Goal: Information Seeking & Learning: Find specific page/section

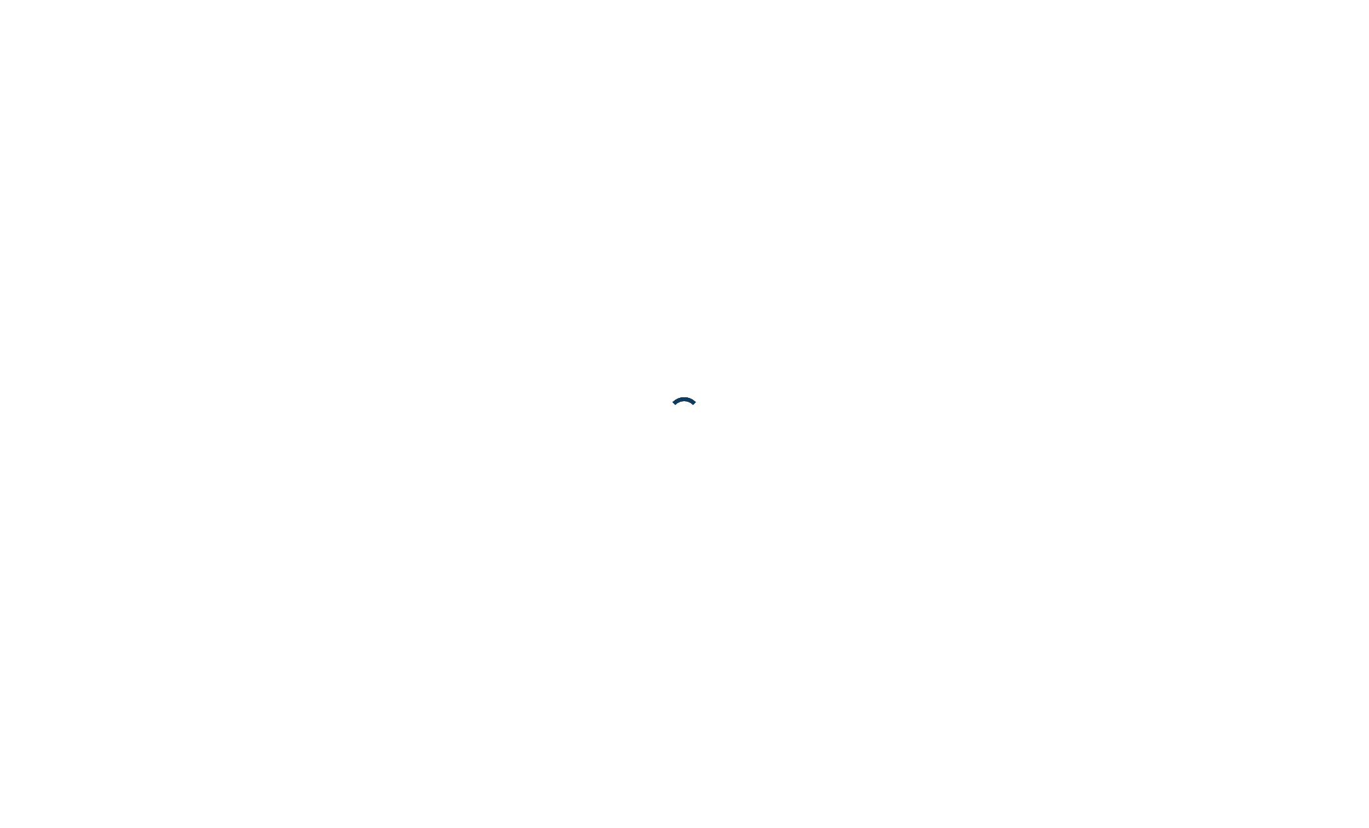
click at [783, 61] on body at bounding box center [684, 414] width 1369 height 828
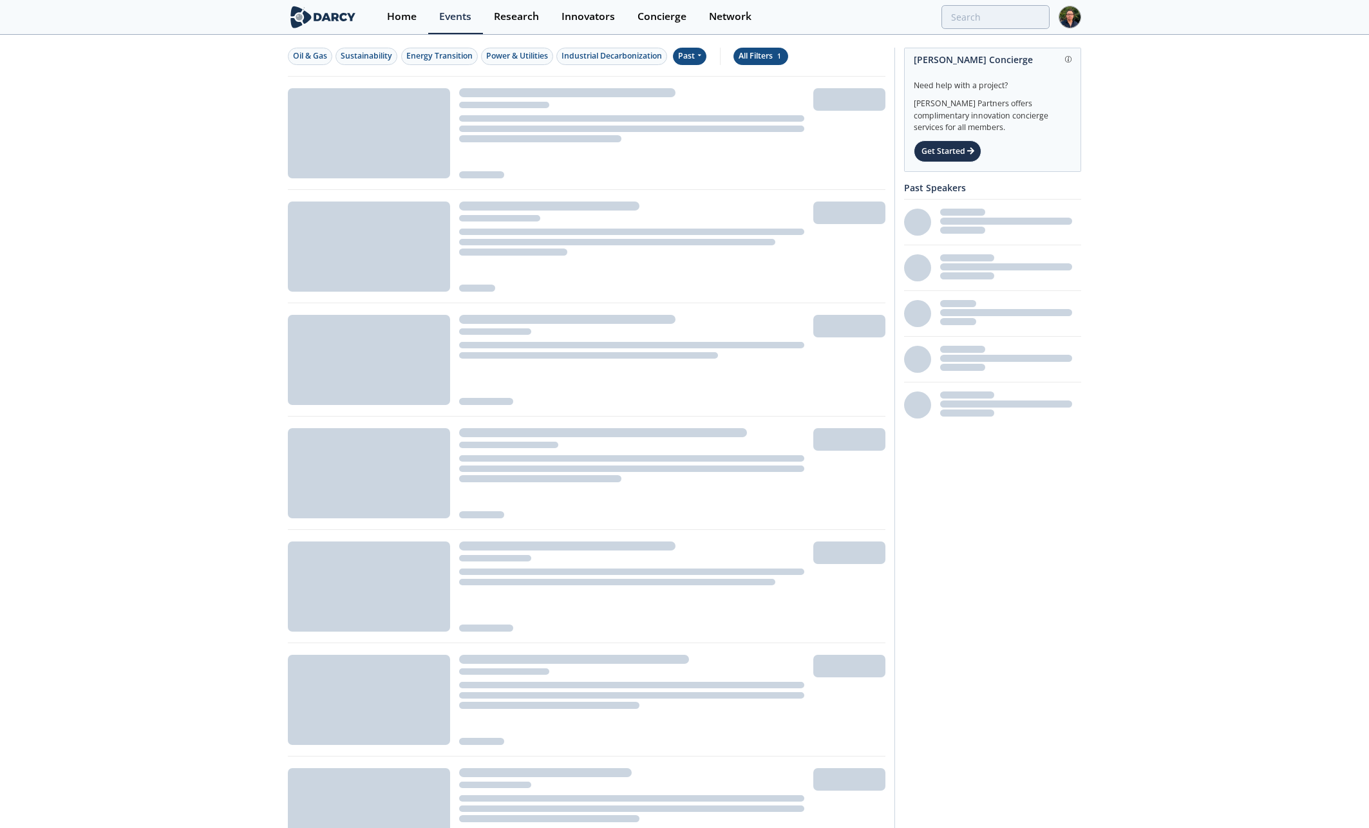
click at [773, 55] on div "All Filters 1" at bounding box center [761, 56] width 44 height 12
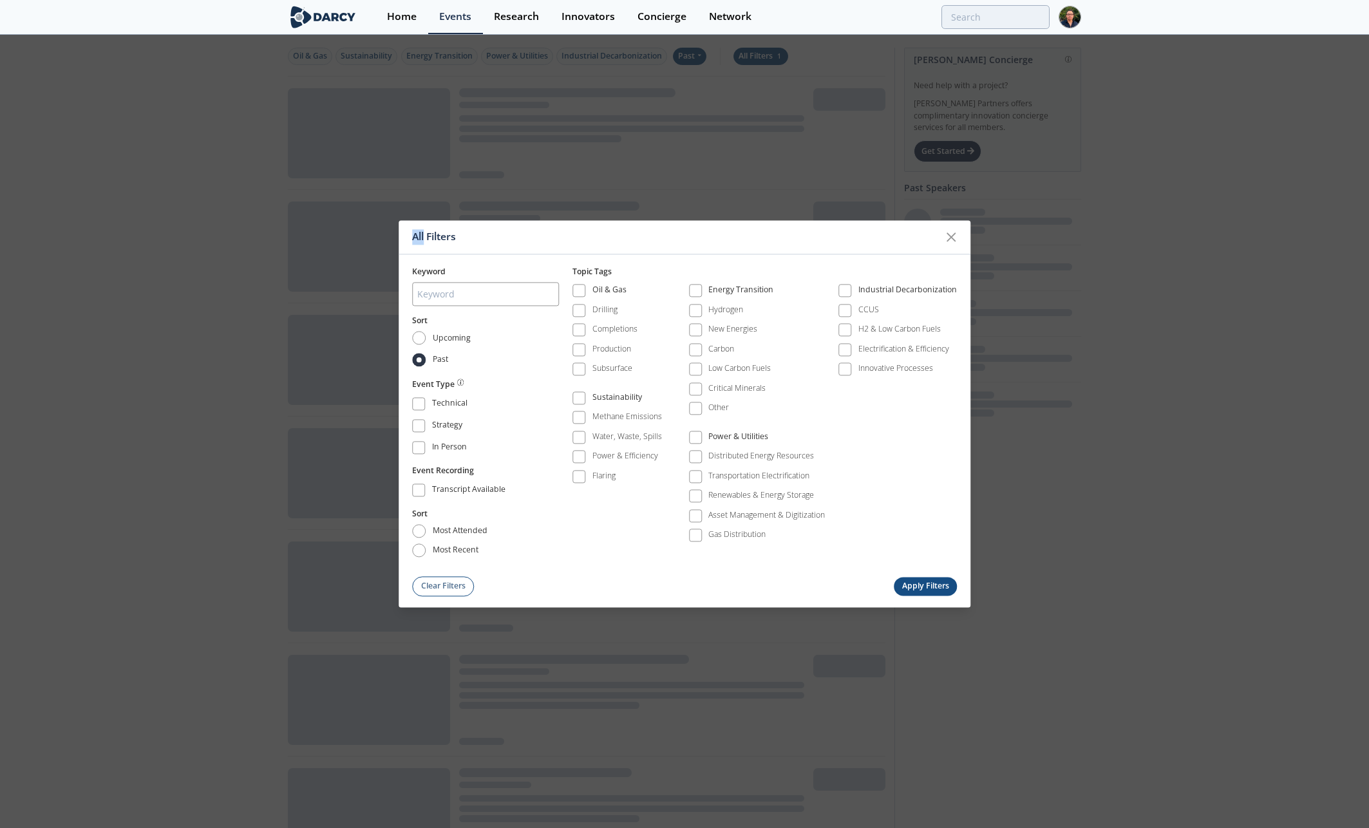
click at [773, 55] on div "All Filters Keyword Sort Upcoming Past Event Type Technical Strategy In Person …" at bounding box center [684, 414] width 1369 height 828
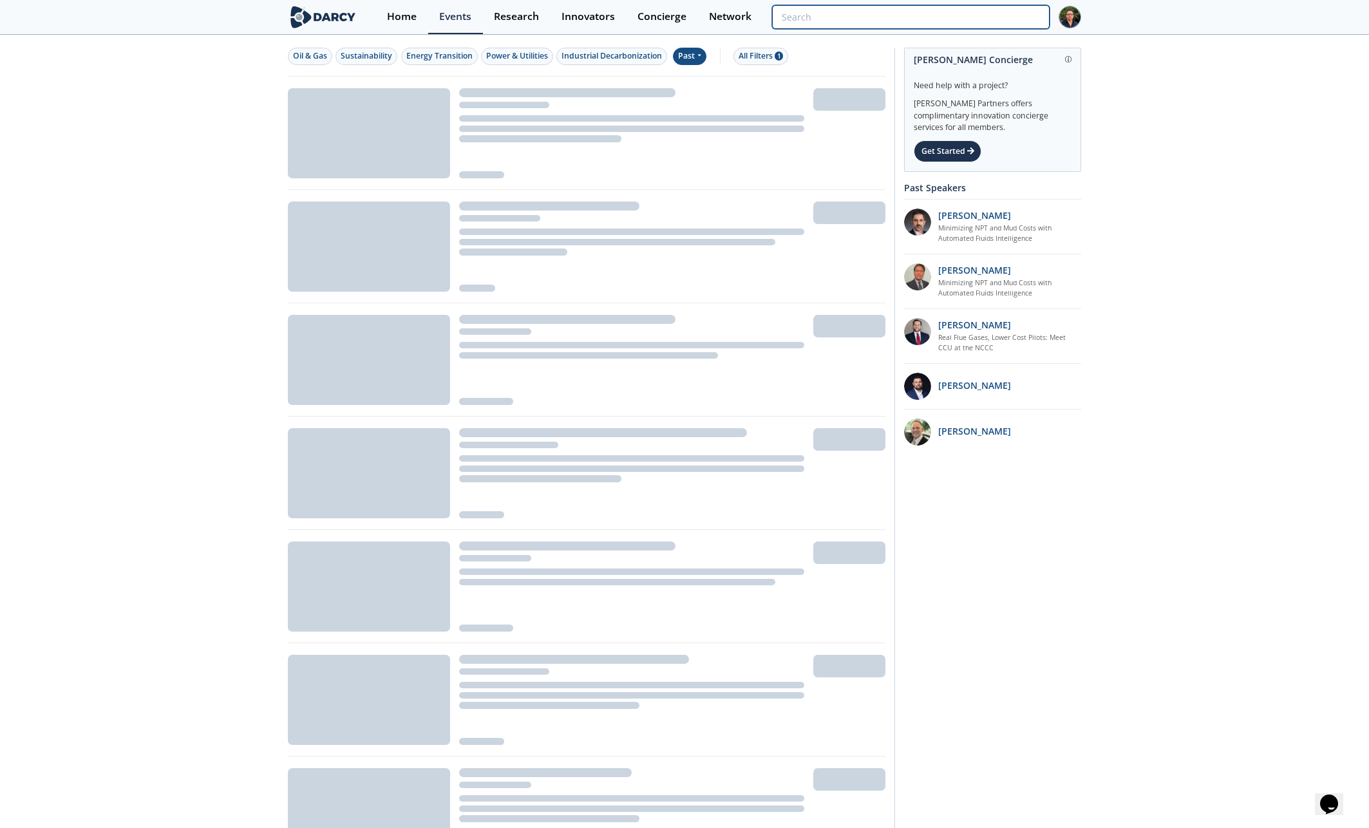
click at [1023, 17] on input "search" at bounding box center [911, 17] width 278 height 24
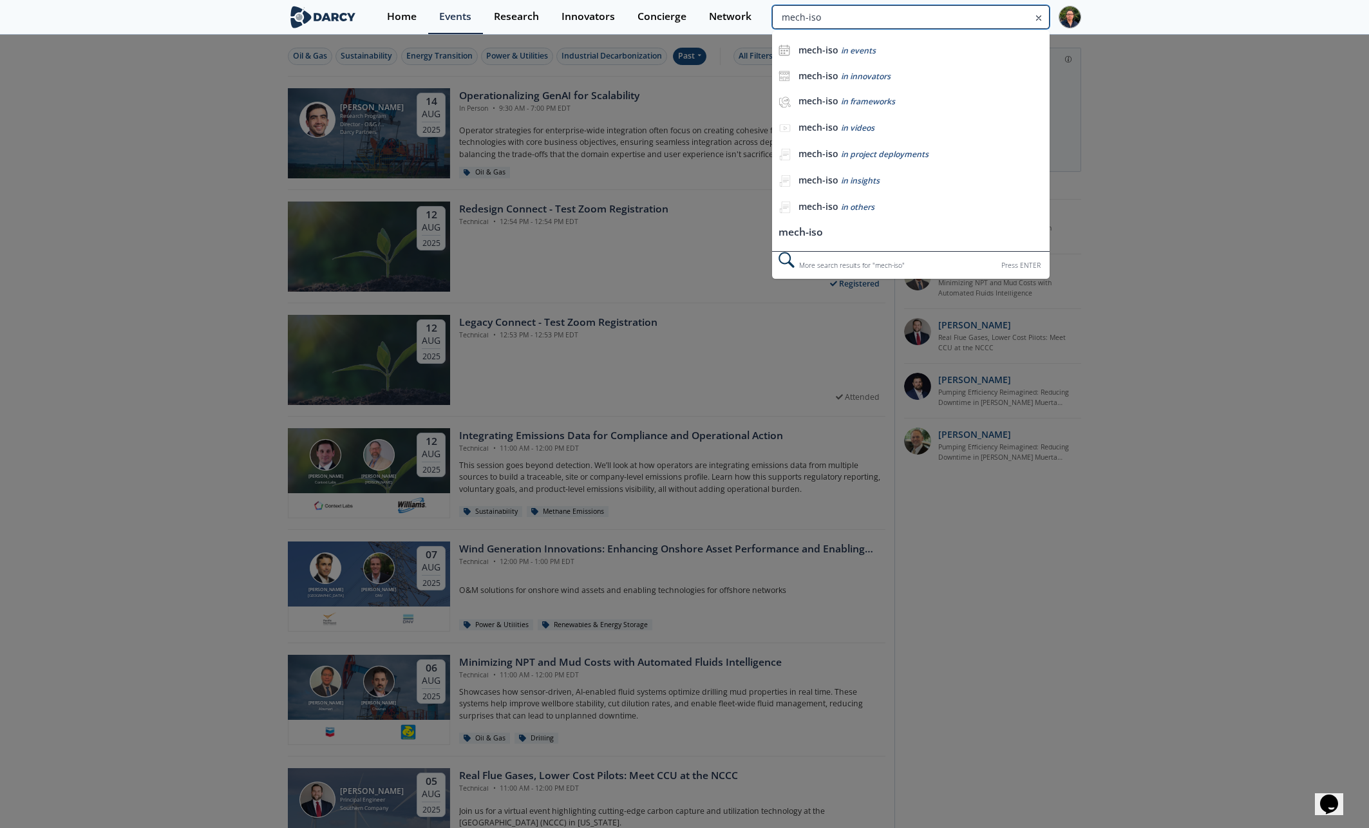
type input "mech-iso"
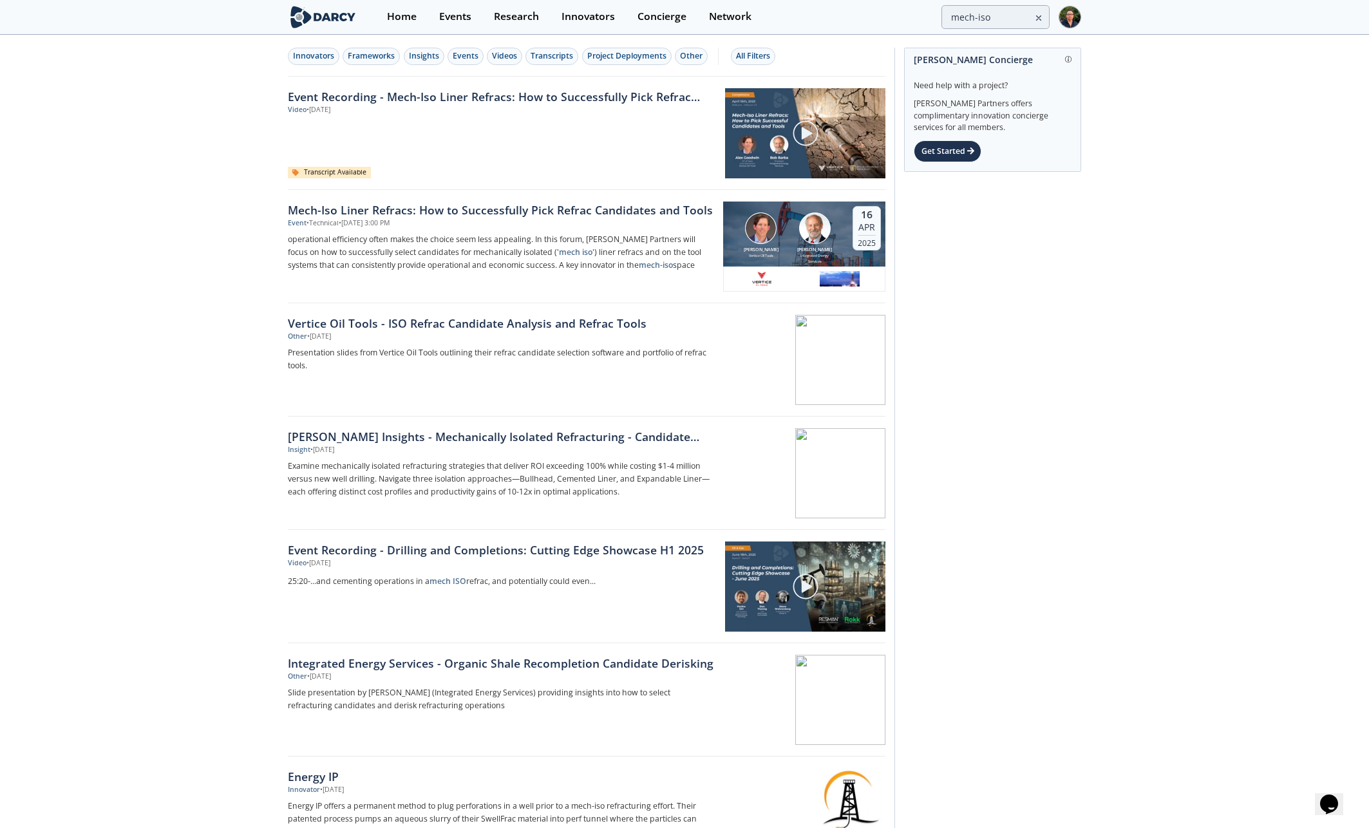
drag, startPoint x: 1036, startPoint y: 15, endPoint x: 1017, endPoint y: 19, distance: 19.6
click at [1036, 15] on icon at bounding box center [1038, 17] width 9 height 15
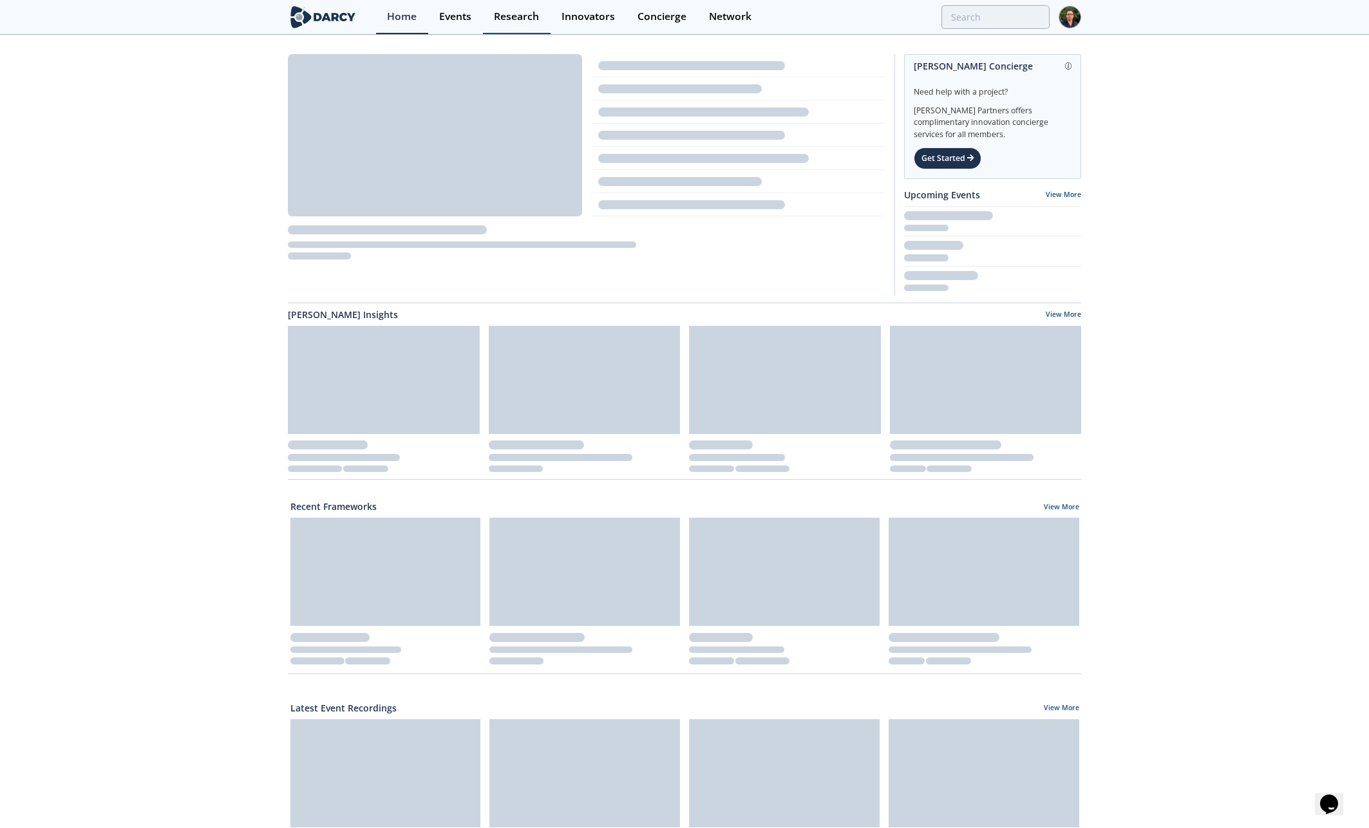
click at [527, 15] on div "Research" at bounding box center [516, 17] width 45 height 10
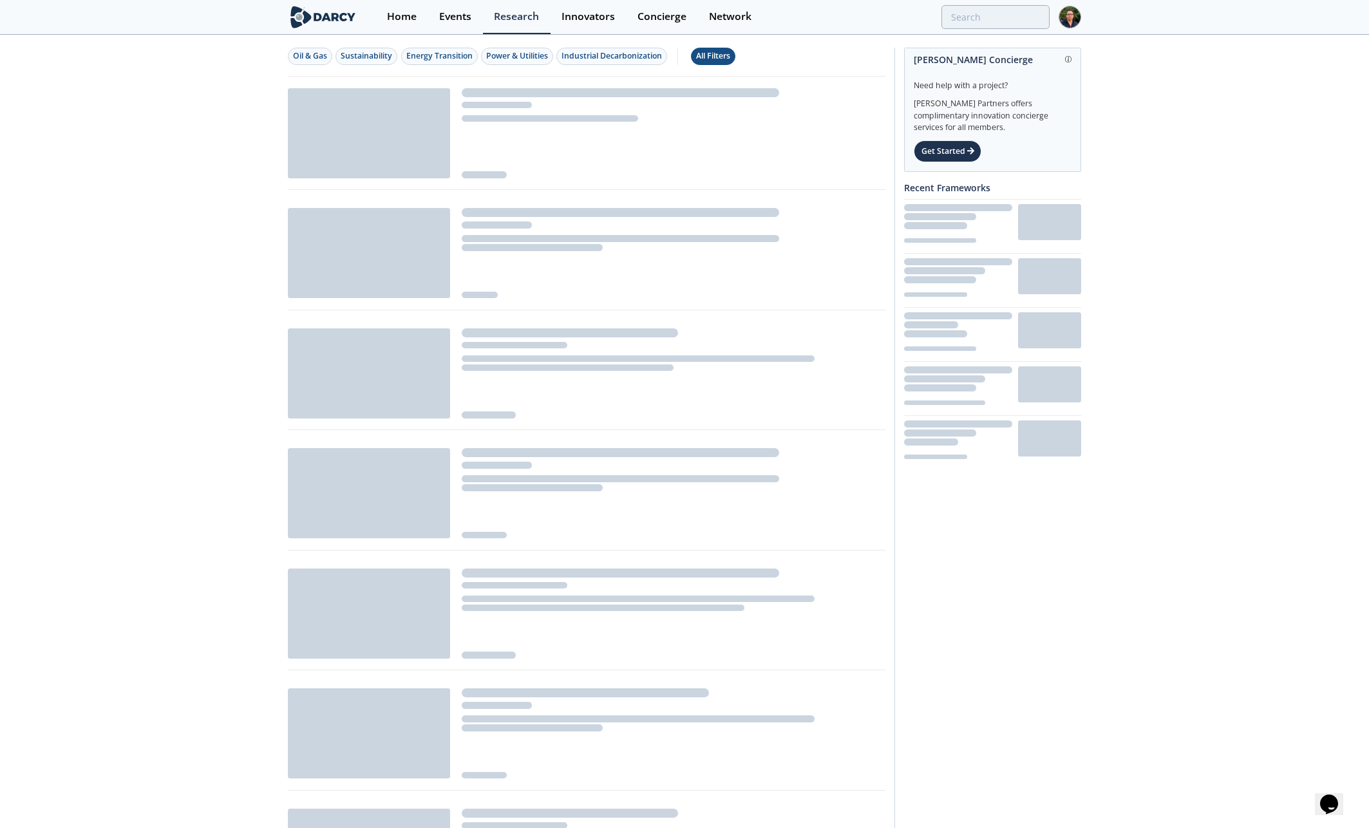
click at [726, 63] on button "All Filters" at bounding box center [713, 56] width 44 height 17
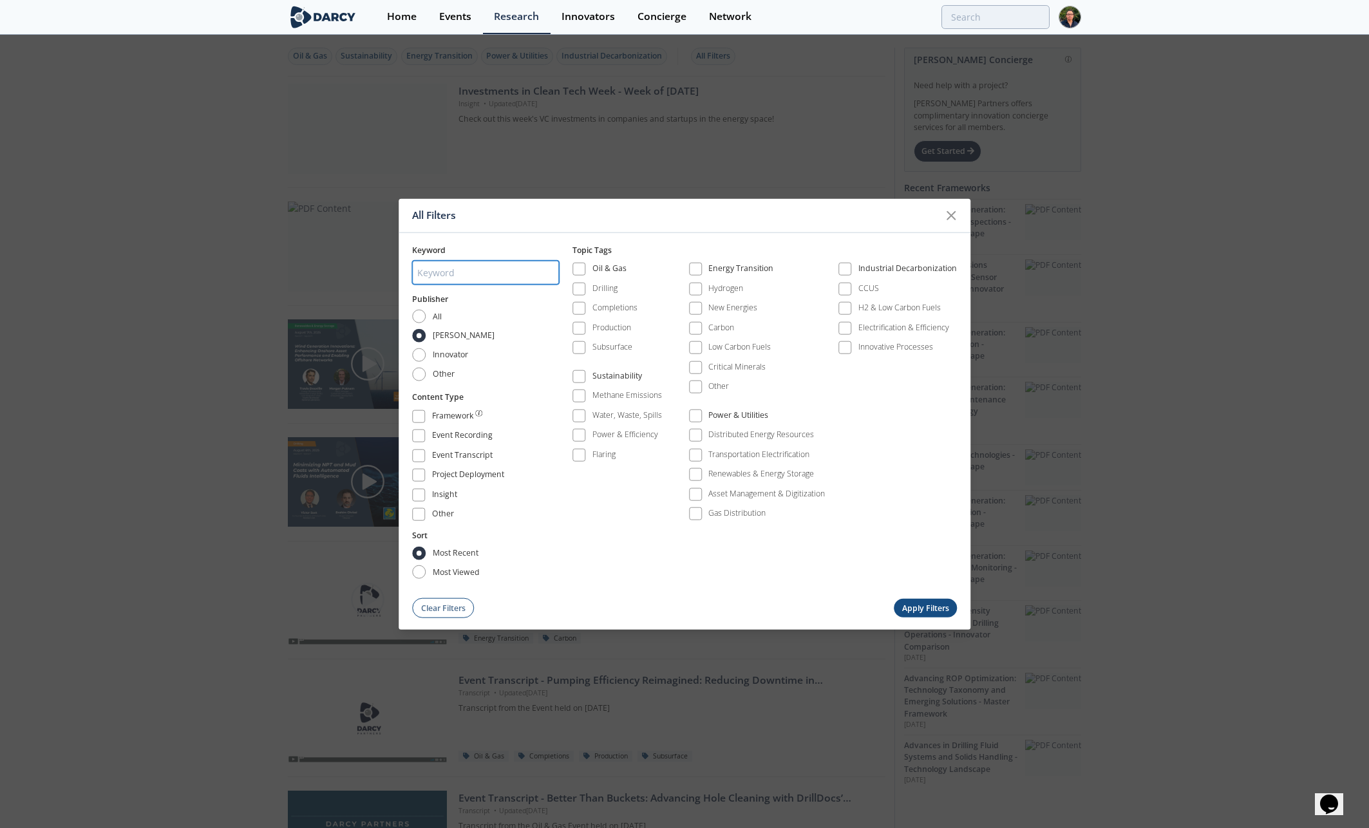
click at [440, 271] on input "search" at bounding box center [485, 273] width 147 height 24
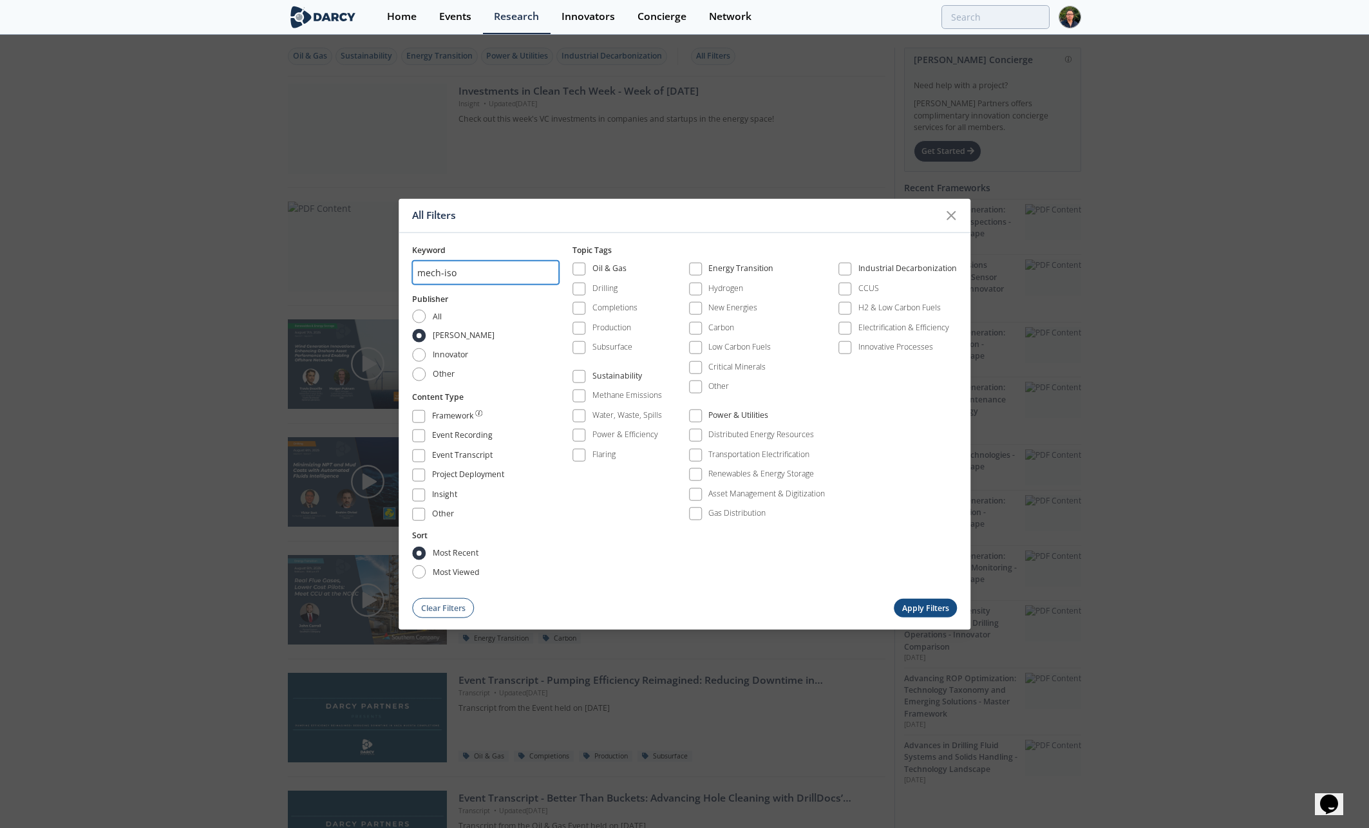
type input "mech-iso"
